Goal: Information Seeking & Learning: Learn about a topic

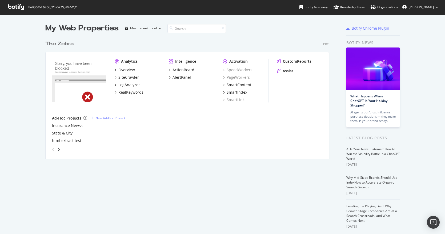
scroll to position [234, 445]
click at [436, 7] on icon at bounding box center [437, 7] width 2 height 3
click at [282, 30] on div "My Web Properties Most recent crawl" at bounding box center [171, 28] width 252 height 11
click at [127, 68] on div "Overview" at bounding box center [126, 69] width 17 height 5
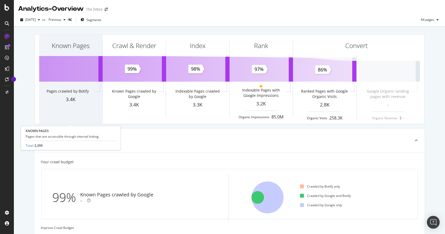
click at [87, 123] on div "Known Pages Pages crawled by Botify 3.4K" at bounding box center [70, 79] width 63 height 89
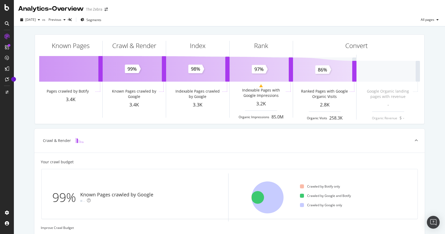
click at [7, 48] on icon at bounding box center [7, 47] width 4 height 4
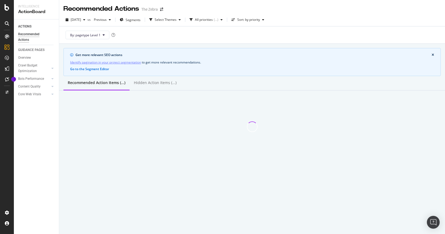
click at [8, 38] on icon at bounding box center [7, 36] width 4 height 4
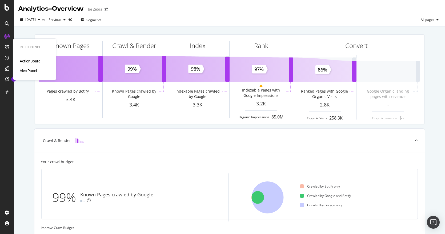
click at [8, 47] on icon at bounding box center [7, 47] width 4 height 4
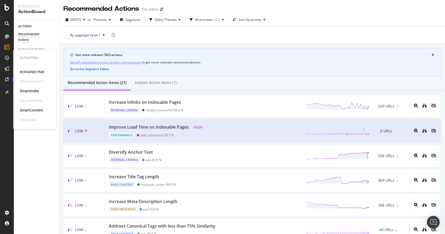
click at [6, 58] on icon at bounding box center [7, 58] width 4 height 4
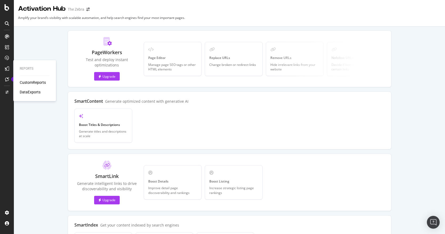
click at [6, 68] on icon at bounding box center [7, 68] width 4 height 4
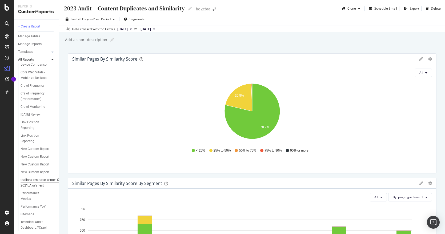
scroll to position [117, 0]
click at [36, 104] on div "Crawl Frequency (Performance)" at bounding box center [36, 99] width 31 height 11
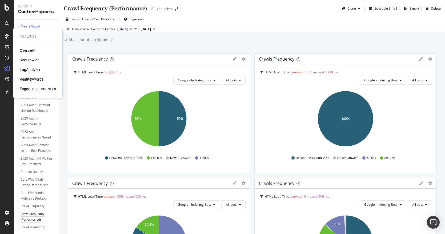
click at [30, 60] on div "SiteCrawler" at bounding box center [29, 59] width 19 height 5
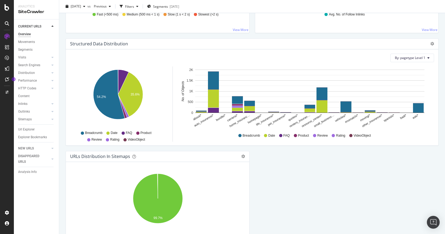
scroll to position [488, 0]
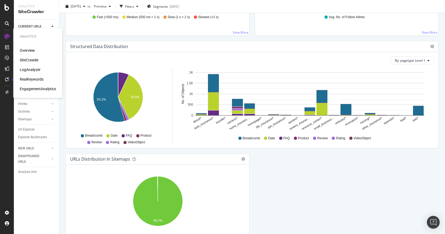
click at [32, 70] on div "LogAnalyzer" at bounding box center [30, 69] width 21 height 5
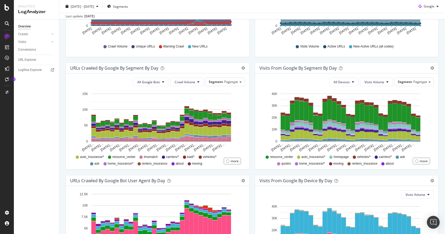
scroll to position [136, 0]
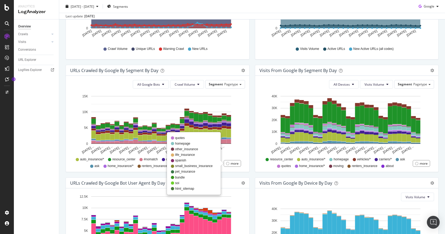
click at [230, 162] on div "more" at bounding box center [234, 163] width 8 height 5
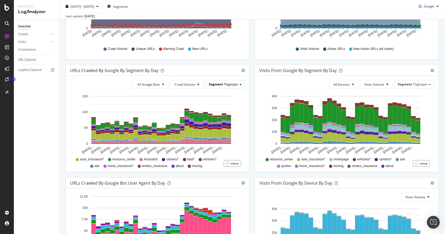
click at [241, 85] on div "Segment Pagetype" at bounding box center [224, 84] width 39 height 8
click at [236, 96] on div "Paramter_urls" at bounding box center [221, 99] width 43 height 7
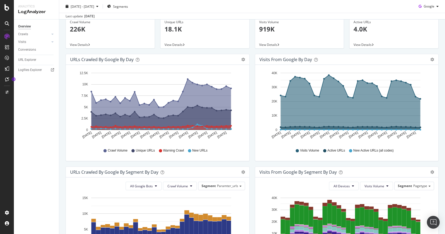
scroll to position [0, 0]
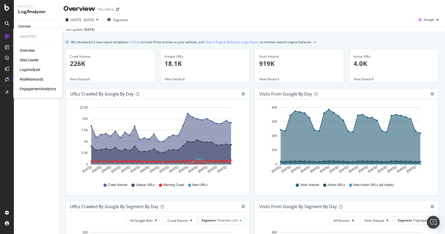
click at [30, 90] on div "EngagementAnalytics" at bounding box center [38, 88] width 36 height 5
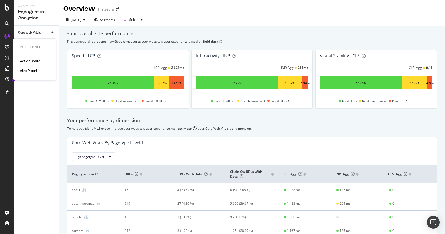
click at [25, 68] on div "AlertPanel" at bounding box center [28, 70] width 17 height 5
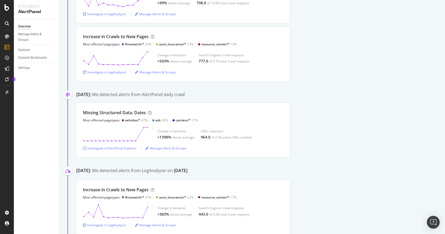
scroll to position [4608, 0]
